Goal: Check status: Check status

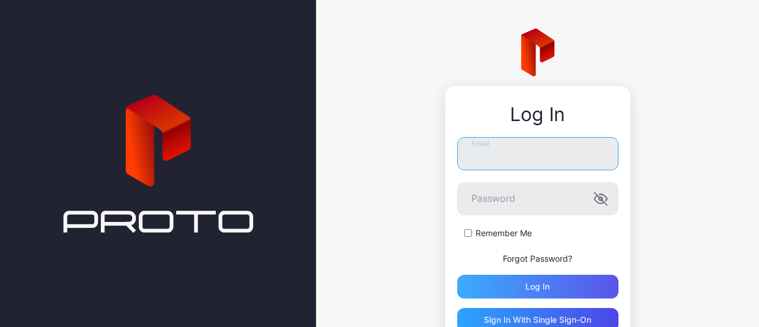
type input "**********"
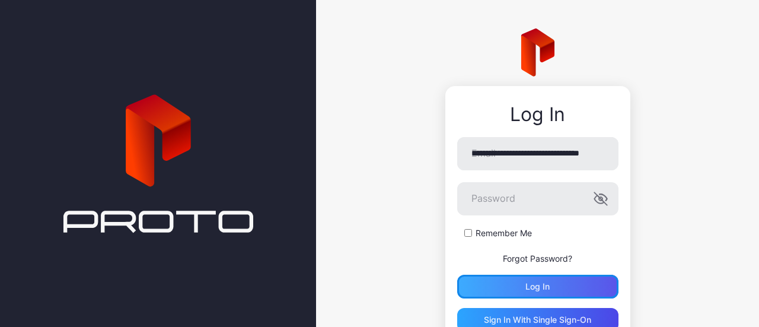
click at [506, 280] on div "Log in" at bounding box center [537, 286] width 161 height 24
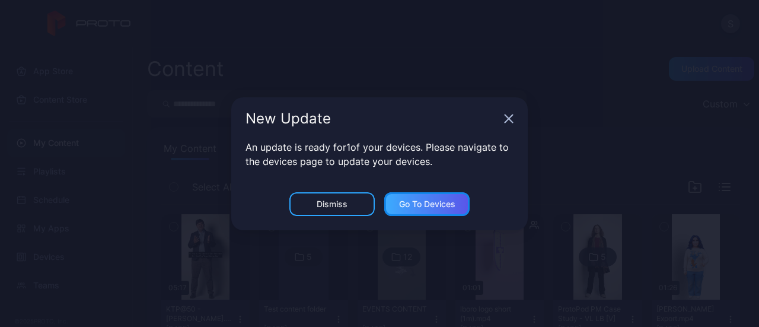
click at [434, 209] on div "Go to devices" at bounding box center [426, 204] width 85 height 24
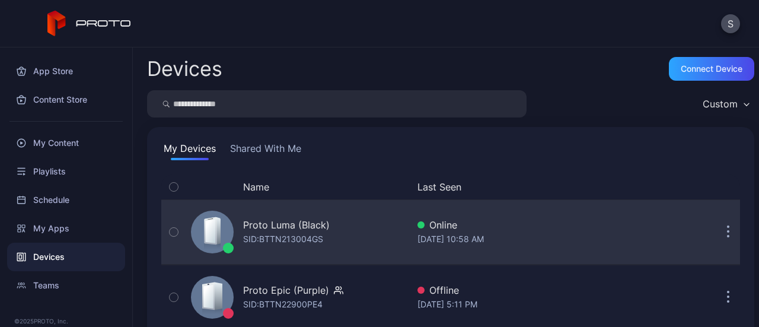
scroll to position [37, 0]
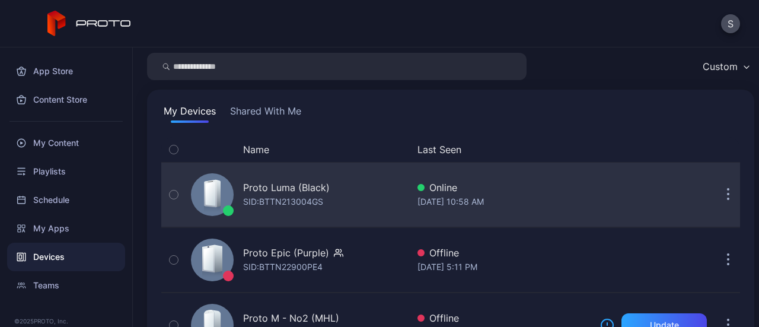
click at [285, 207] on div "SID: BTTN213004GS" at bounding box center [283, 201] width 80 height 14
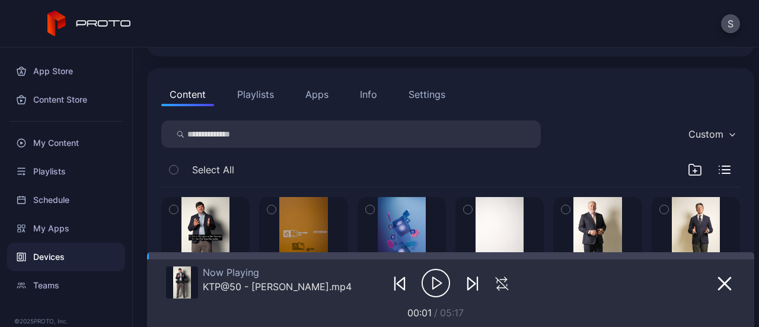
scroll to position [111, 0]
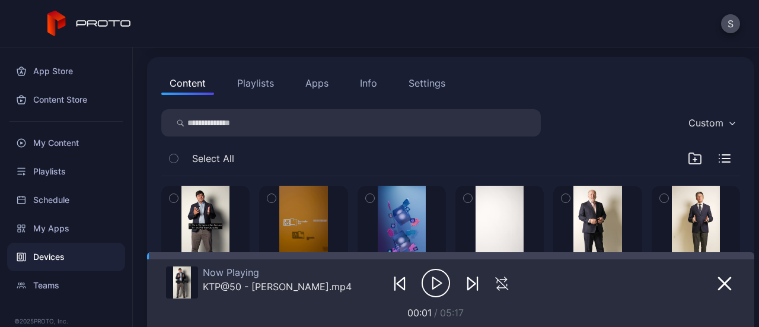
click at [424, 289] on icon "button" at bounding box center [435, 283] width 28 height 30
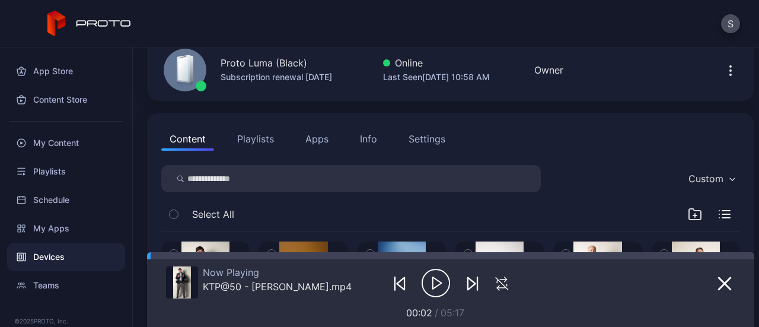
scroll to position [4, 0]
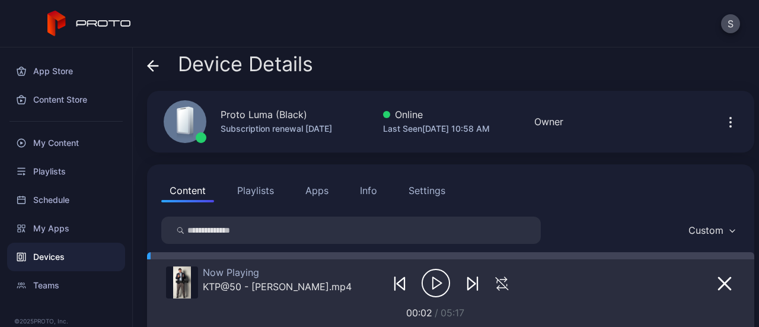
click at [372, 185] on div "Info" at bounding box center [368, 190] width 17 height 14
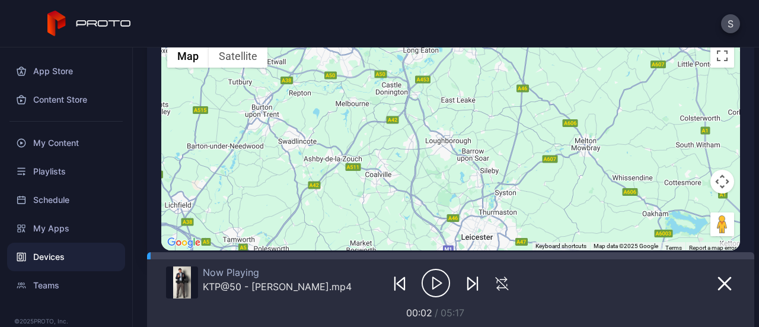
scroll to position [398, 0]
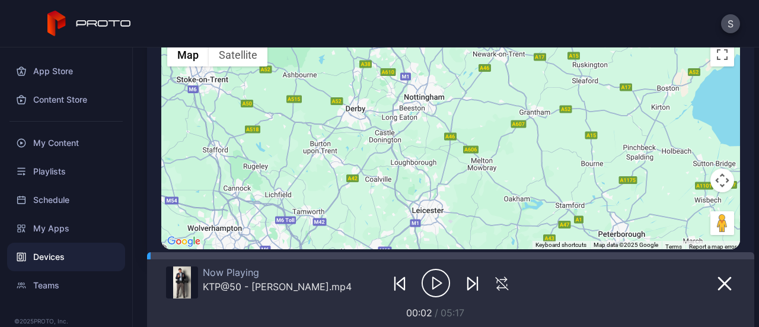
click at [421, 124] on div "To activate drag with keyboard, press Alt + Enter. Once in keyboard drag state,…" at bounding box center [450, 143] width 579 height 212
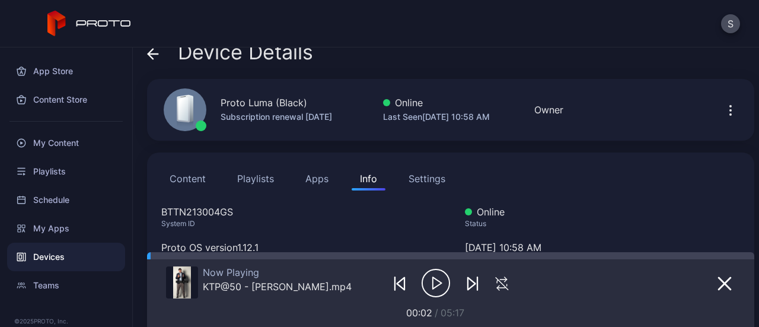
scroll to position [15, 0]
click at [448, 169] on button "Settings" at bounding box center [426, 179] width 53 height 24
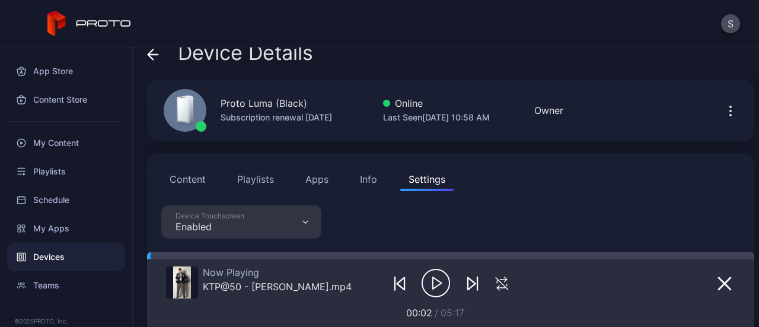
scroll to position [108, 0]
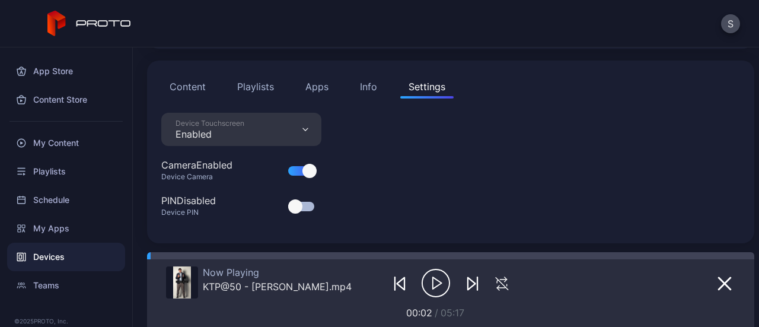
click at [318, 84] on button "Apps" at bounding box center [317, 87] width 40 height 24
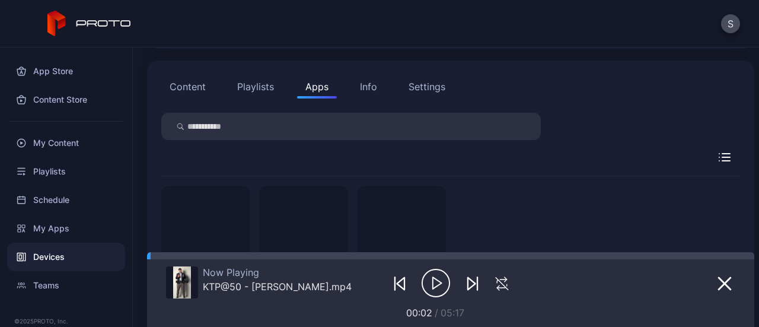
click at [270, 76] on button "Playlists" at bounding box center [255, 87] width 53 height 24
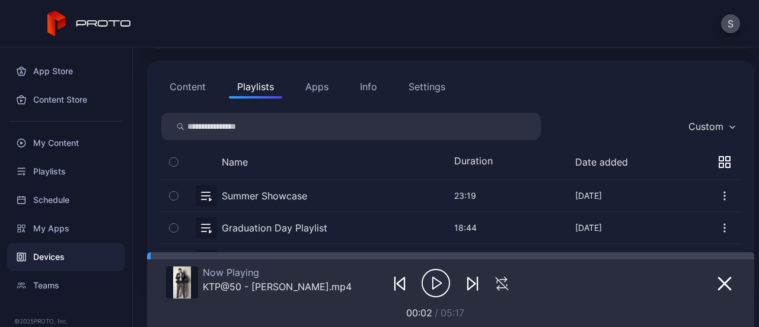
click at [200, 81] on button "Content" at bounding box center [187, 87] width 53 height 24
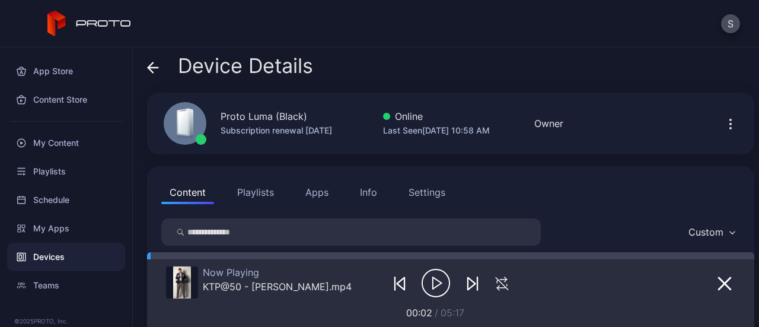
scroll to position [0, 0]
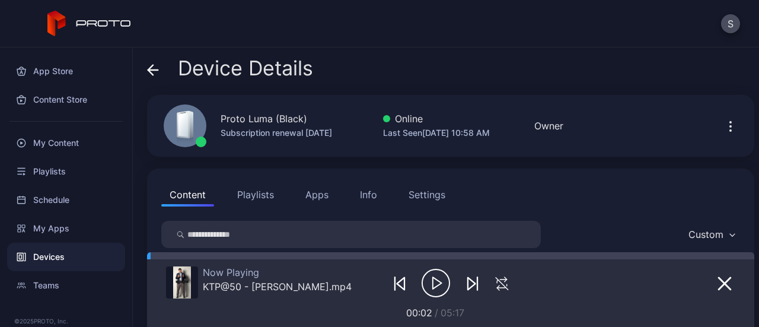
click at [723, 126] on icon "button" at bounding box center [730, 126] width 14 height 14
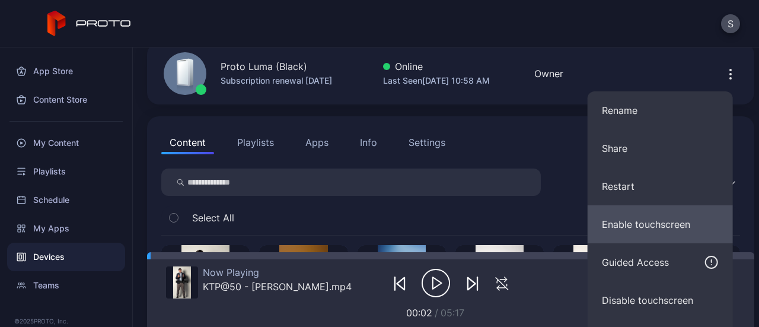
scroll to position [50, 0]
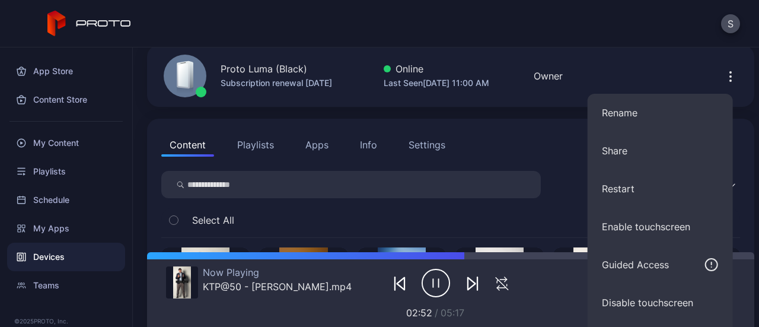
click at [557, 293] on div "Now Playing KTP@50 - [PERSON_NAME].mp4 02:52 / 05:17" at bounding box center [450, 289] width 569 height 60
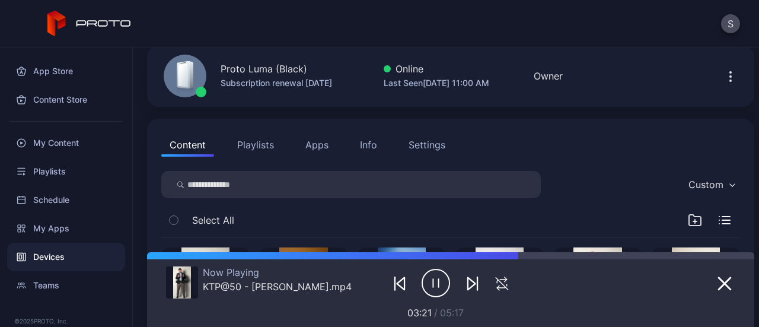
click at [429, 275] on icon "button" at bounding box center [435, 283] width 28 height 30
click at [388, 291] on div at bounding box center [450, 282] width 124 height 33
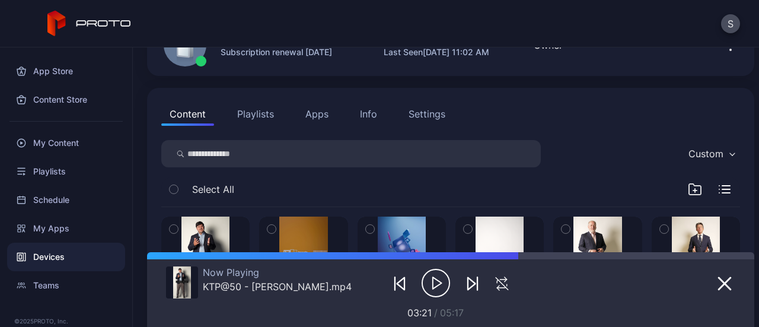
scroll to position [191, 0]
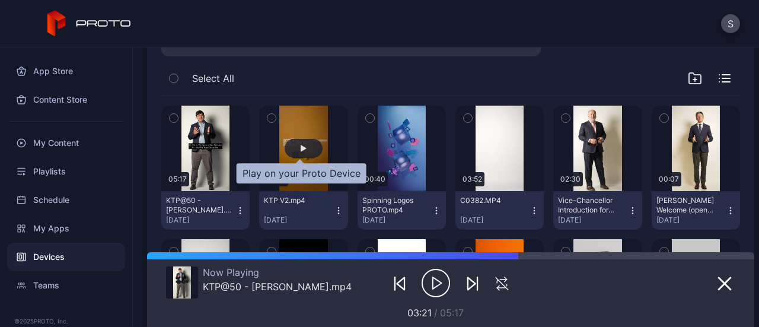
click at [301, 153] on div "button" at bounding box center [304, 148] width 38 height 19
